Goal: Find contact information: Find contact information

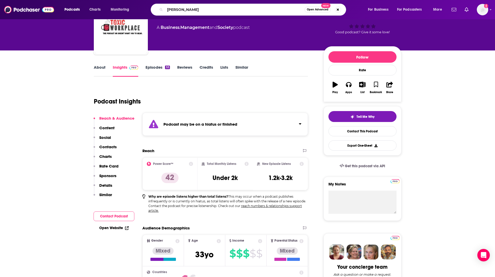
type input "[PERSON_NAME]"
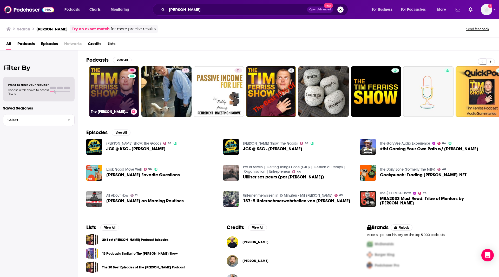
click at [117, 91] on link "90 The [PERSON_NAME] Show" at bounding box center [114, 91] width 50 height 50
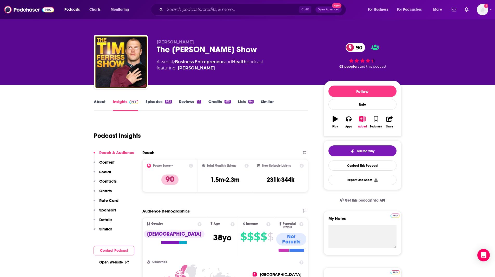
scroll to position [12, 0]
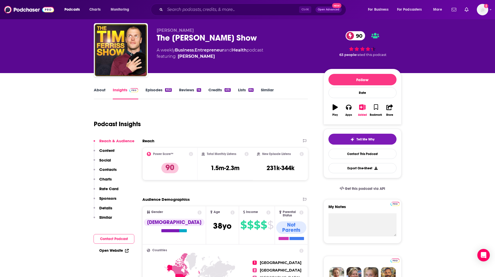
click at [190, 119] on div "Podcast Insights" at bounding box center [199, 121] width 210 height 27
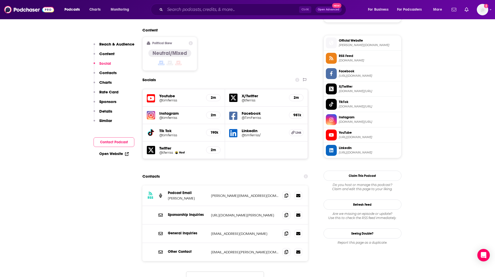
scroll to position [409, 0]
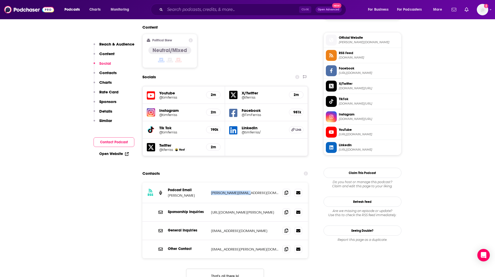
drag, startPoint x: 257, startPoint y: 158, endPoint x: 209, endPoint y: 154, distance: 48.3
click at [209, 183] on div "RSS Podcast Email [PERSON_NAME] [PERSON_NAME][EMAIL_ADDRESS][DOMAIN_NAME] [PERS…" at bounding box center [225, 193] width 166 height 21
copy p "[PERSON_NAME][EMAIL_ADDRESS][DOMAIN_NAME]"
click at [300, 229] on icon at bounding box center [298, 230] width 4 height 3
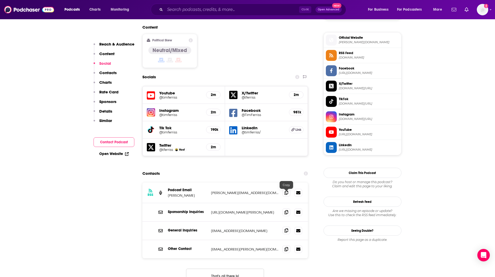
click at [288, 226] on span at bounding box center [287, 230] width 8 height 8
click at [214, 7] on input "Search podcasts, credits, & more..." at bounding box center [232, 9] width 134 height 8
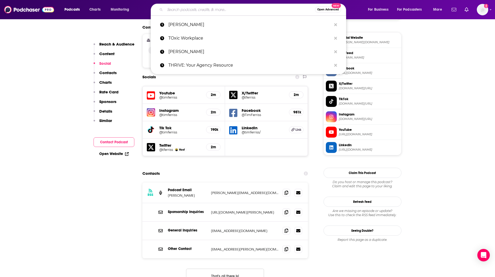
paste input "The People Dividend Podcast"
type input "The People Dividend Podcast"
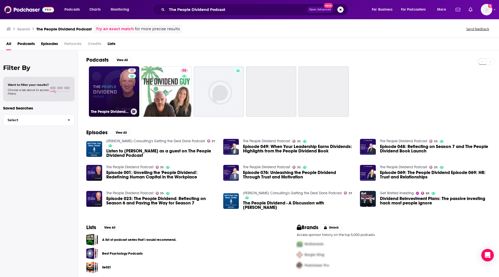
click at [121, 89] on link "35 The People Dividend Podcast" at bounding box center [114, 91] width 50 height 50
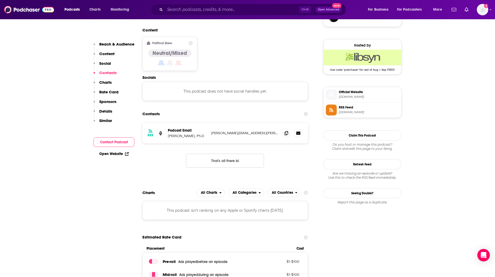
scroll to position [407, 0]
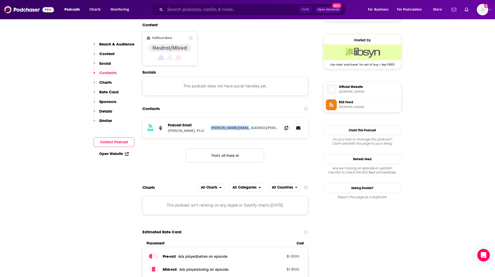
drag, startPoint x: 257, startPoint y: 110, endPoint x: 211, endPoint y: 109, distance: 45.5
click at [211, 126] on p "[PERSON_NAME][EMAIL_ADDRESS][PERSON_NAME][DOMAIN_NAME]" at bounding box center [245, 128] width 68 height 4
copy p "[PERSON_NAME][EMAIL_ADDRESS][PERSON_NAME][DOMAIN_NAME]"
click at [194, 9] on input "Search podcasts, credits, & more..." at bounding box center [232, 9] width 134 height 8
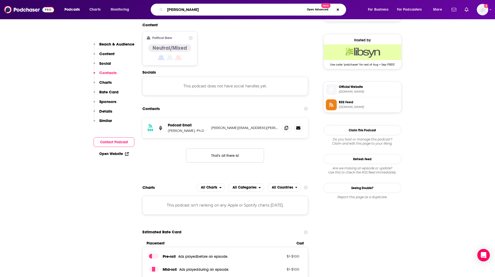
type input "[PERSON_NAME]"
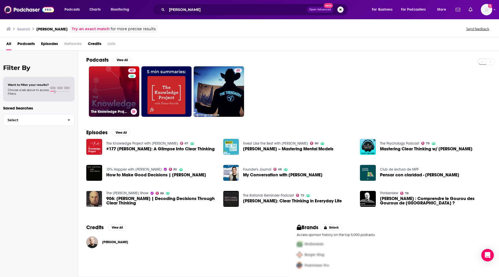
click at [113, 99] on link "67 The Knowledge Project with [PERSON_NAME]" at bounding box center [114, 91] width 50 height 50
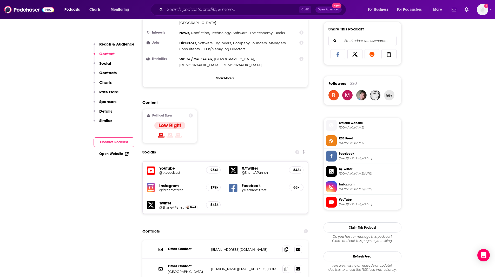
scroll to position [344, 0]
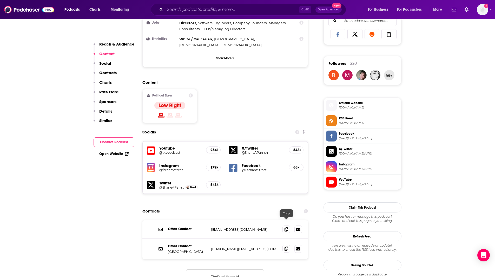
click at [286, 246] on icon at bounding box center [287, 248] width 4 height 4
click at [286, 227] on icon at bounding box center [287, 229] width 4 height 4
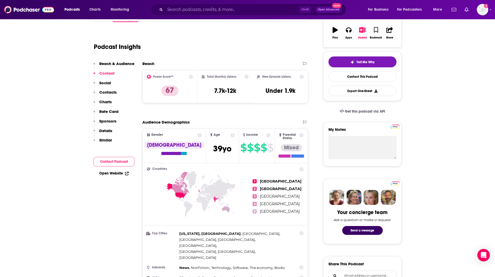
scroll to position [0, 0]
